Goal: Task Accomplishment & Management: Use online tool/utility

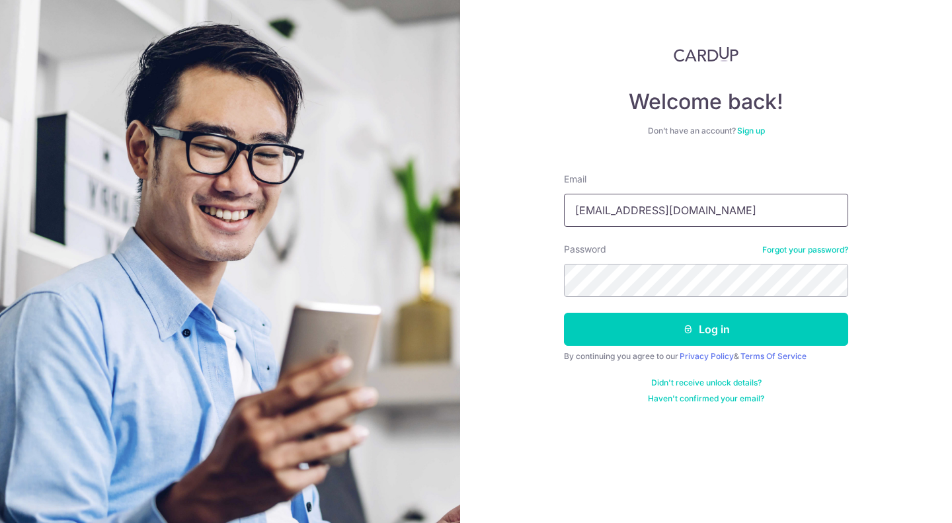
drag, startPoint x: 697, startPoint y: 216, endPoint x: 492, endPoint y: 206, distance: 205.2
click at [494, 220] on div "Welcome back! Don’t have an account? Sign up Email [EMAIL_ADDRESS][DOMAIN_NAME]…" at bounding box center [706, 261] width 492 height 523
type input "[EMAIL_ADDRESS][DOMAIN_NAME]"
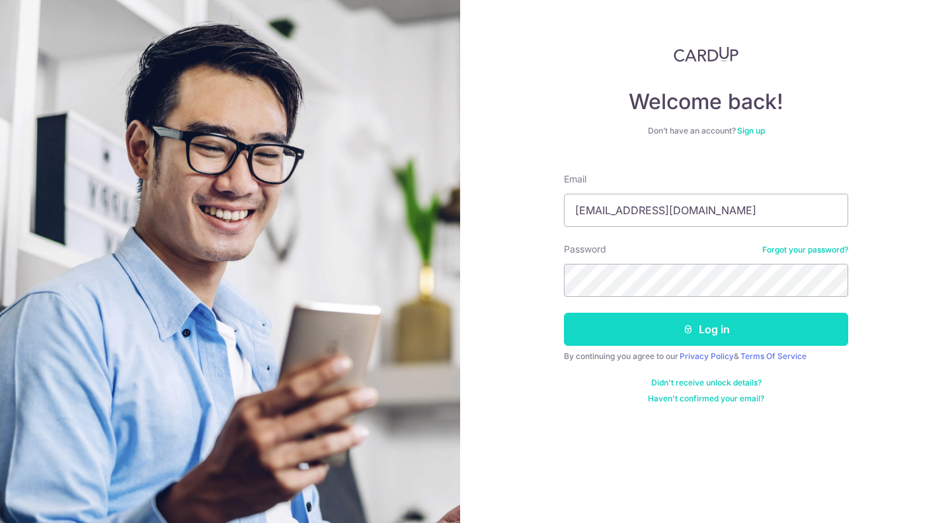
click at [664, 322] on button "Log in" at bounding box center [706, 329] width 284 height 33
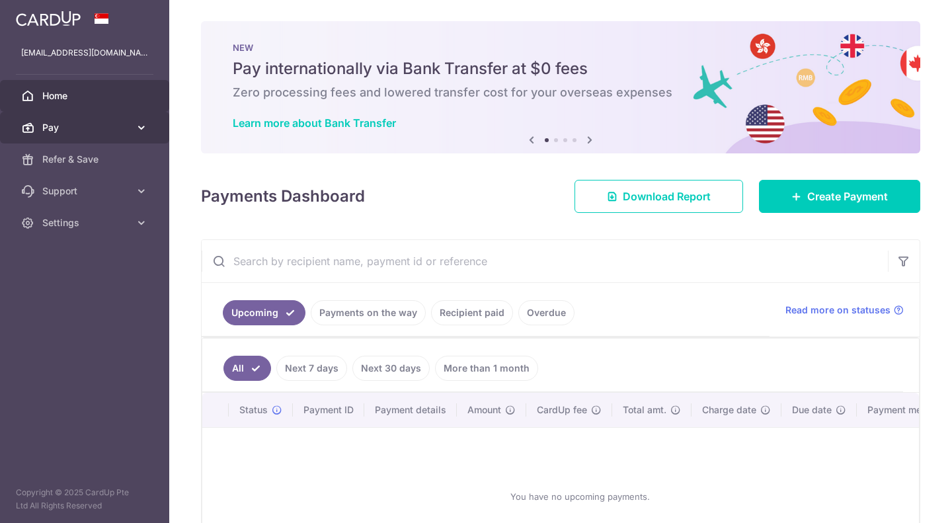
click at [60, 122] on span "Pay" at bounding box center [85, 127] width 87 height 13
